Goal: Entertainment & Leisure: Consume media (video, audio)

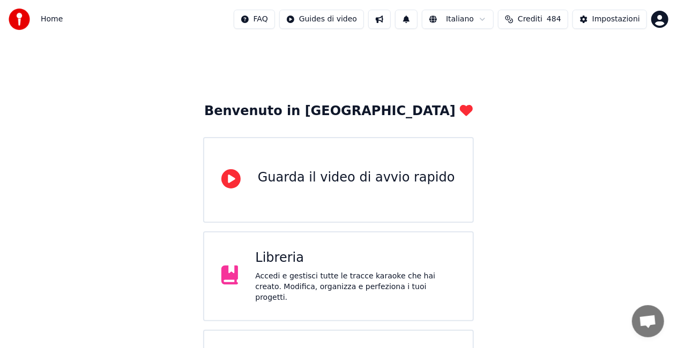
click at [325, 278] on div "Accedi e gestisci tutte le tracce karaoke che hai creato. Modifica, organizza e…" at bounding box center [355, 287] width 200 height 32
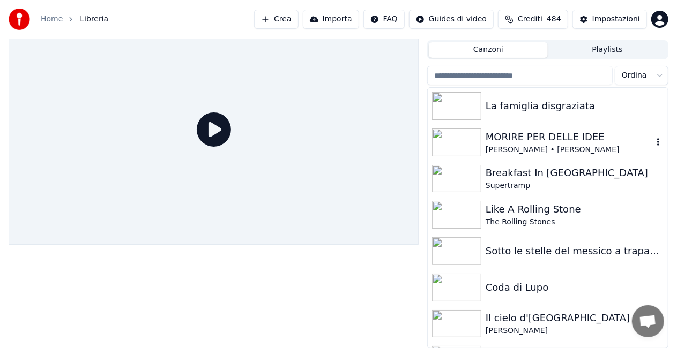
click at [459, 138] on img at bounding box center [456, 143] width 49 height 28
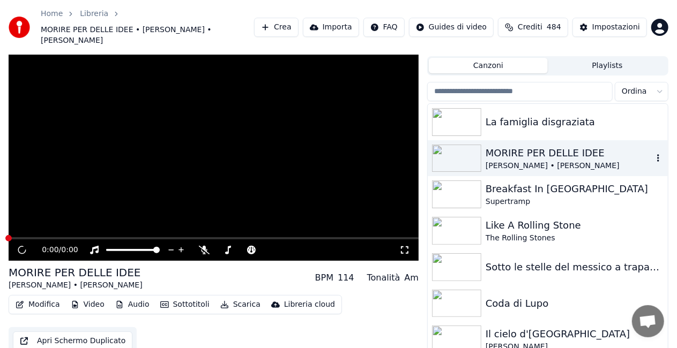
scroll to position [40, 0]
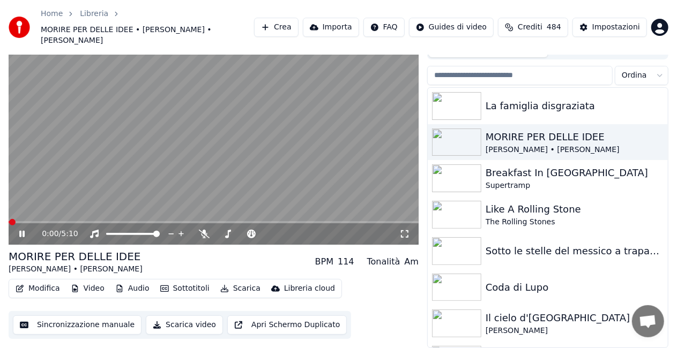
click at [407, 235] on icon at bounding box center [404, 234] width 11 height 9
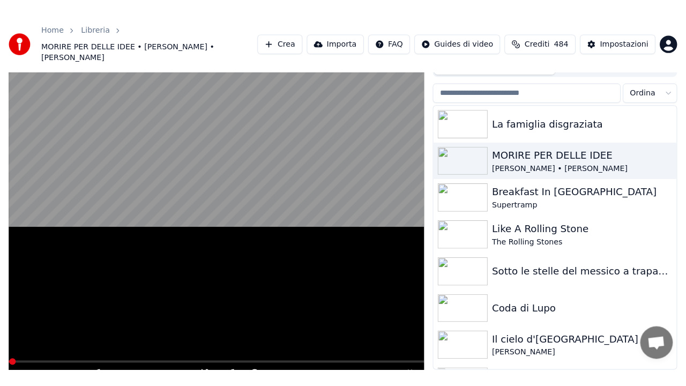
scroll to position [20, 0]
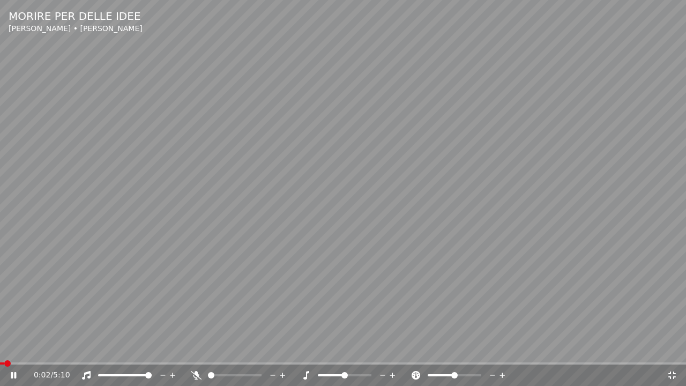
click at [4, 348] on span at bounding box center [2, 363] width 4 height 2
click at [1, 348] on video at bounding box center [343, 193] width 686 height 386
click at [0, 348] on span at bounding box center [0, 363] width 0 height 2
click at [53, 257] on video at bounding box center [343, 193] width 686 height 386
click at [13, 348] on span at bounding box center [23, 363] width 47 height 2
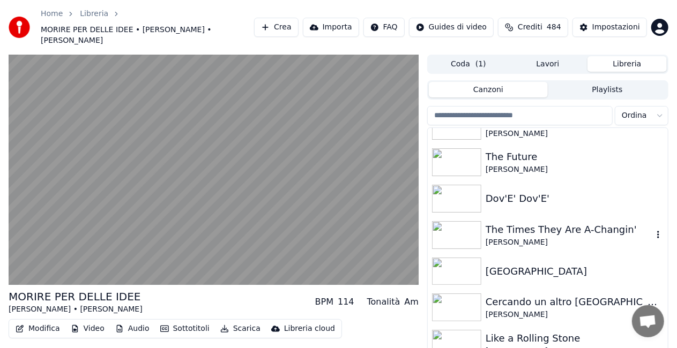
scroll to position [1012, 0]
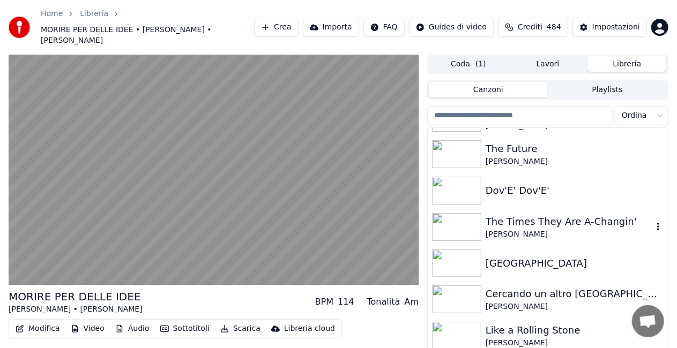
click at [470, 222] on img at bounding box center [456, 227] width 49 height 28
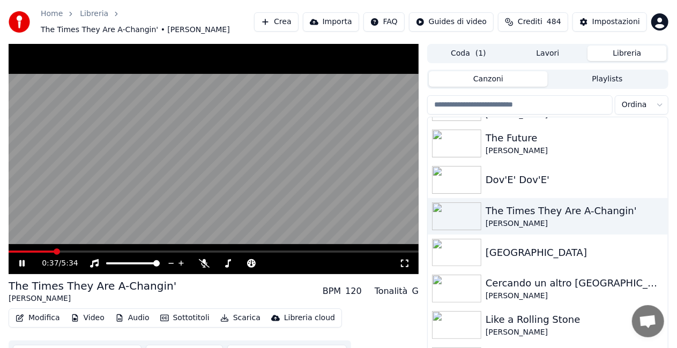
click at [407, 267] on icon at bounding box center [405, 264] width 8 height 8
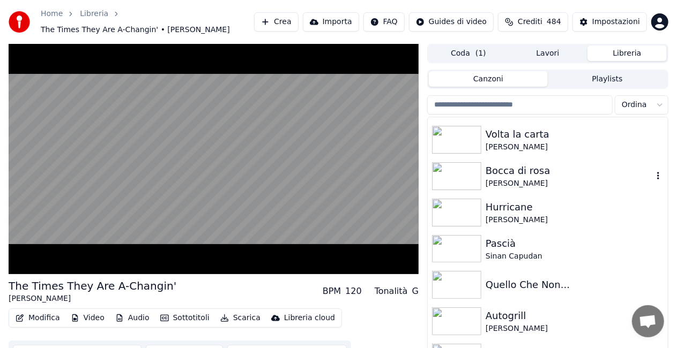
scroll to position [1417, 0]
click at [460, 171] on img at bounding box center [456, 176] width 49 height 28
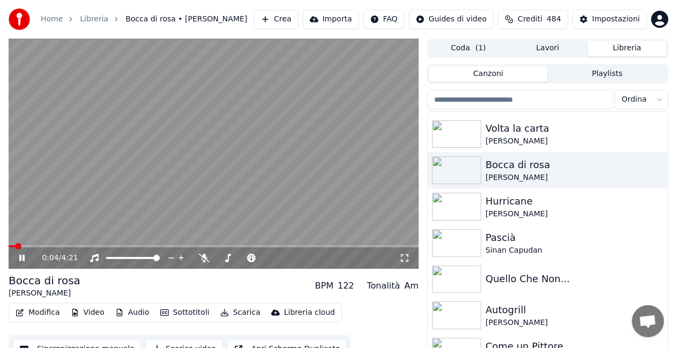
click at [406, 261] on icon at bounding box center [404, 258] width 11 height 9
